Goal: Task Accomplishment & Management: Manage account settings

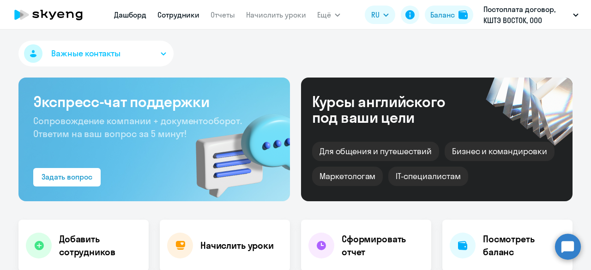
click at [192, 17] on link "Сотрудники" at bounding box center [179, 14] width 42 height 9
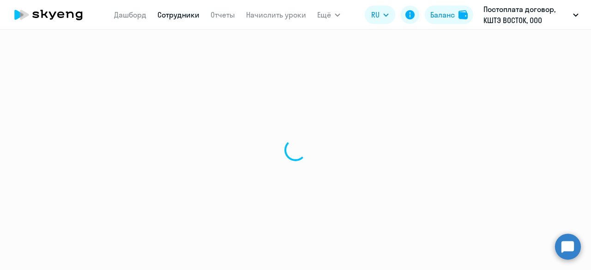
select select "30"
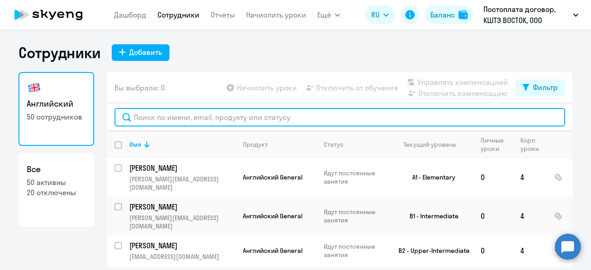
click at [164, 119] on input "text" at bounding box center [340, 117] width 451 height 18
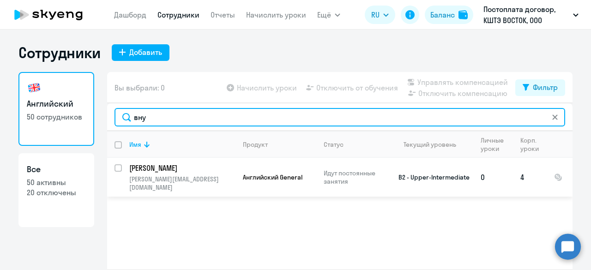
type input "вну"
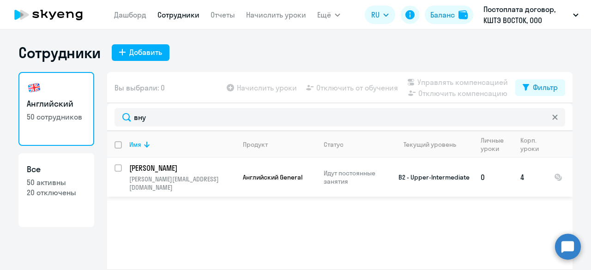
click at [116, 168] on input "select row 16339776" at bounding box center [124, 173] width 18 height 18
checkbox input "true"
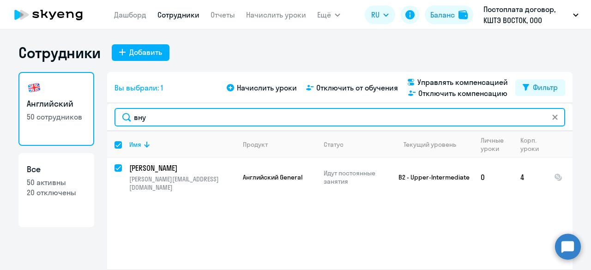
click at [152, 117] on input "вну" at bounding box center [340, 117] width 451 height 18
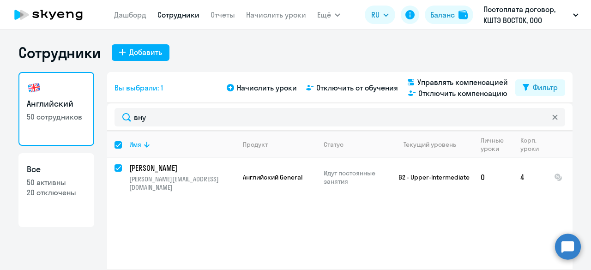
click at [553, 115] on icon at bounding box center [556, 118] width 6 height 6
checkbox input "false"
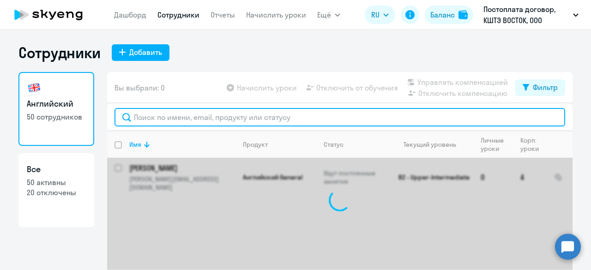
click at [216, 120] on input "text" at bounding box center [340, 117] width 451 height 18
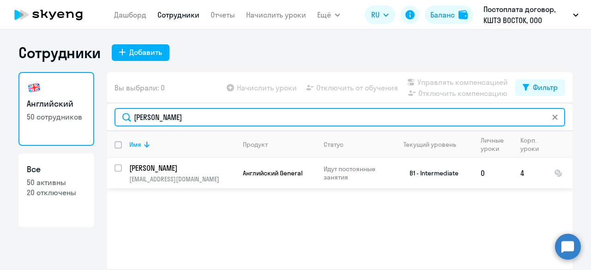
type input "[PERSON_NAME]"
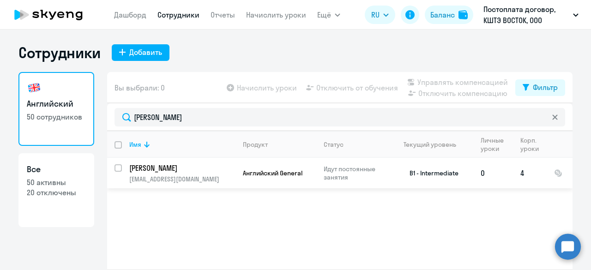
click at [116, 169] on input "select row 13031497" at bounding box center [124, 173] width 18 height 18
checkbox input "true"
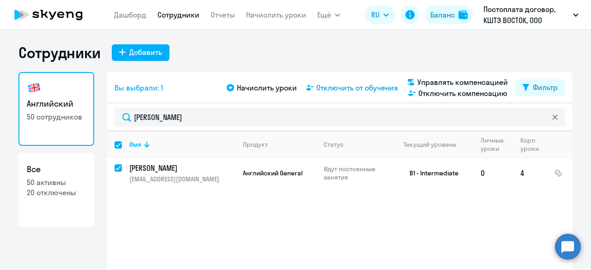
click at [345, 87] on span "Отключить от обучения" at bounding box center [357, 87] width 82 height 11
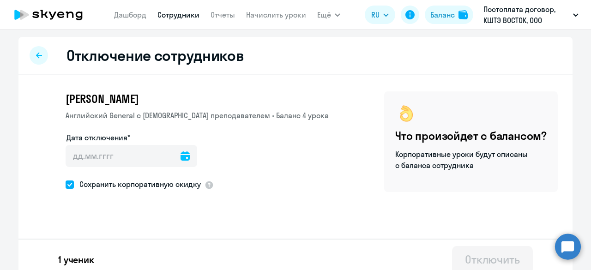
click at [181, 158] on icon at bounding box center [185, 156] width 9 height 9
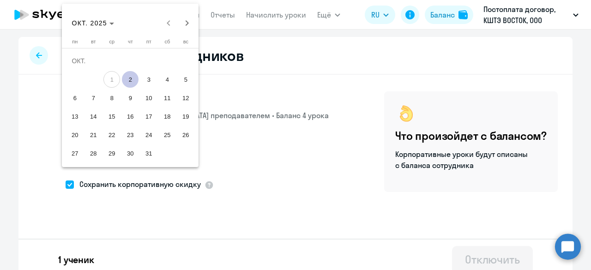
click at [132, 79] on span "2" at bounding box center [130, 79] width 17 height 17
type input "[DATE]"
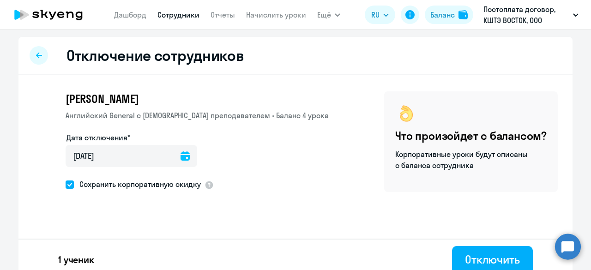
scroll to position [10, 0]
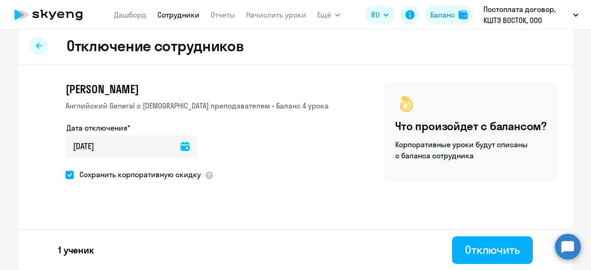
click at [74, 174] on span "Сохранить корпоративную скидку" at bounding box center [137, 174] width 127 height 11
click at [66, 175] on input "Сохранить корпоративную скидку" at bounding box center [65, 175] width 0 height 0
checkbox input "false"
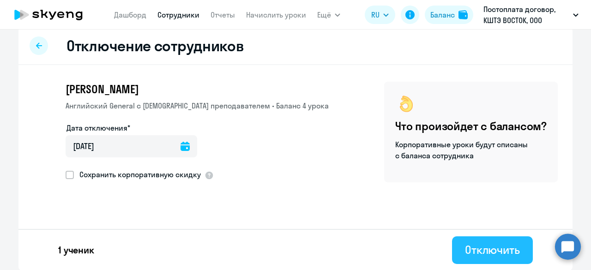
click at [477, 248] on div "Отключить" at bounding box center [492, 250] width 55 height 15
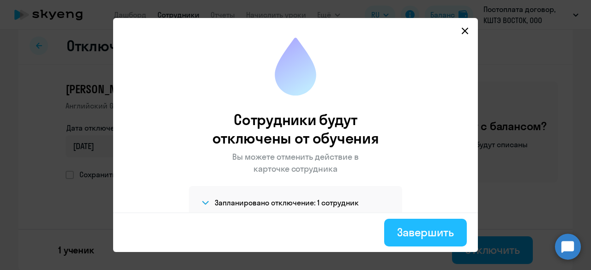
click at [432, 234] on div "Завершить" at bounding box center [425, 232] width 57 height 15
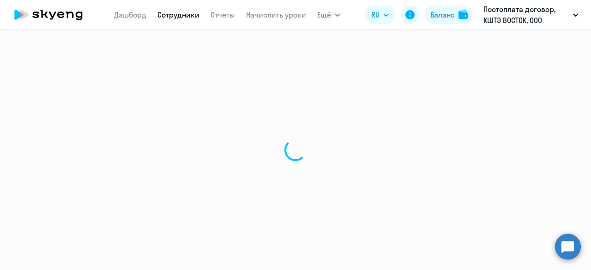
select select "30"
